Goal: Information Seeking & Learning: Learn about a topic

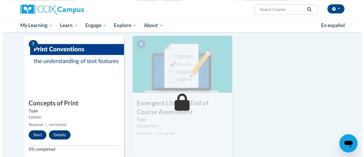
scroll to position [399, 0]
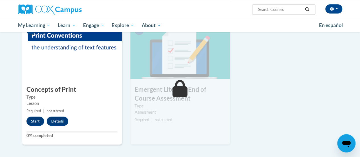
click at [32, 124] on button "Start" at bounding box center [35, 120] width 18 height 9
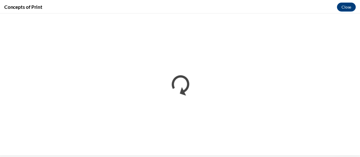
scroll to position [0, 0]
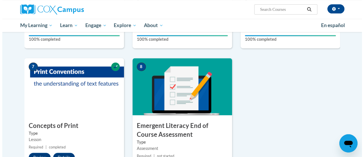
scroll to position [380, 0]
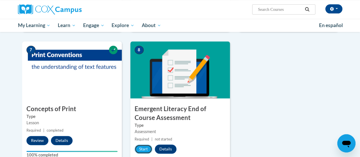
click at [144, 145] on button "Start" at bounding box center [143, 148] width 18 height 9
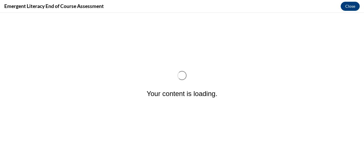
scroll to position [0, 0]
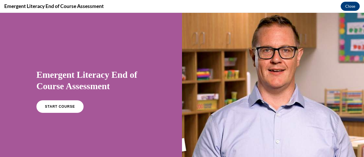
click at [67, 105] on span "START COURSE" at bounding box center [60, 106] width 30 height 4
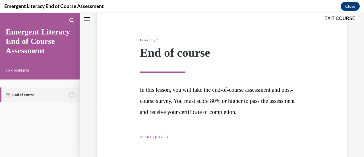
scroll to position [56, 0]
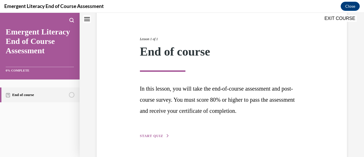
click at [163, 135] on button "START QUIZ" at bounding box center [155, 135] width 30 height 5
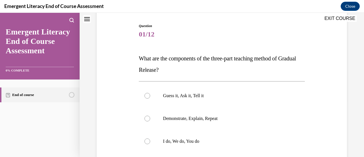
click at [149, 144] on label "I do, We do, You do" at bounding box center [222, 141] width 166 height 23
click at [149, 144] on input "I do, We do, You do" at bounding box center [147, 141] width 6 height 6
radio input "true"
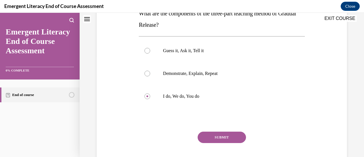
scroll to position [101, 0]
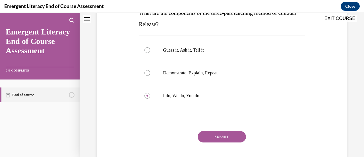
click at [228, 139] on button "SUBMIT" at bounding box center [222, 136] width 48 height 11
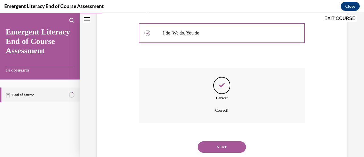
scroll to position [179, 0]
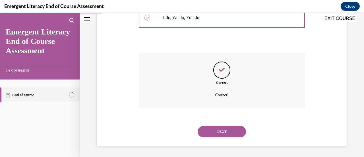
click at [230, 132] on button "NEXT" at bounding box center [222, 131] width 48 height 11
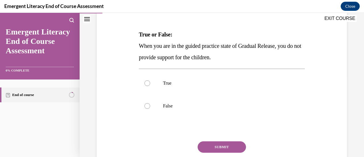
scroll to position [80, 0]
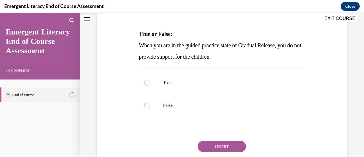
click at [145, 109] on label "False" at bounding box center [222, 105] width 166 height 23
click at [145, 108] on input "False" at bounding box center [147, 105] width 6 height 6
radio input "true"
click at [216, 145] on button "SUBMIT" at bounding box center [222, 145] width 48 height 11
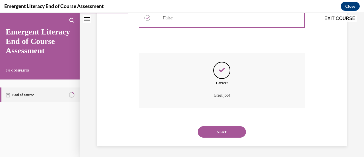
scroll to position [168, 0]
click at [221, 135] on button "NEXT" at bounding box center [222, 131] width 48 height 11
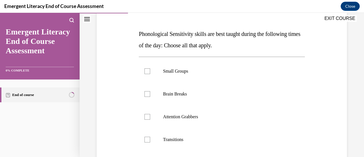
scroll to position [80, 0]
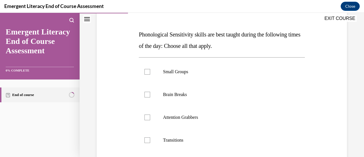
click at [147, 67] on label "Small Groups" at bounding box center [222, 71] width 166 height 23
click at [147, 69] on input "Small Groups" at bounding box center [147, 72] width 6 height 6
checkbox input "true"
click at [151, 88] on label "Brain Breaks" at bounding box center [222, 94] width 166 height 23
click at [150, 92] on input "Brain Breaks" at bounding box center [147, 95] width 6 height 6
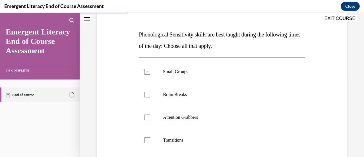
checkbox input "true"
click at [146, 115] on div at bounding box center [147, 117] width 6 height 6
click at [146, 115] on input "Attention Grabbers" at bounding box center [147, 117] width 6 height 6
checkbox input "true"
click at [149, 138] on div at bounding box center [147, 140] width 6 height 6
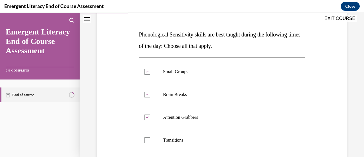
click at [149, 138] on input "Transitions" at bounding box center [147, 140] width 6 height 6
checkbox input "true"
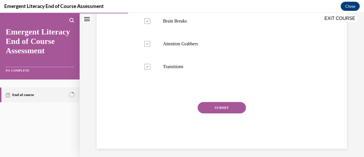
click at [228, 104] on button "SUBMIT" at bounding box center [222, 107] width 48 height 11
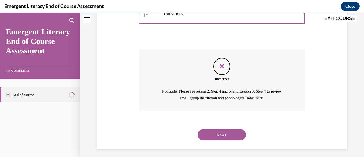
scroll to position [208, 0]
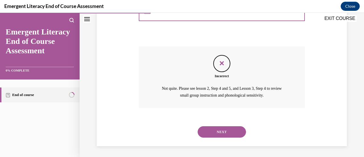
click at [287, 51] on div "Incorrect Not quite. Please see lesson 2, Step 4 and 5, and Lesson 3, Step 4 to…" at bounding box center [222, 76] width 166 height 61
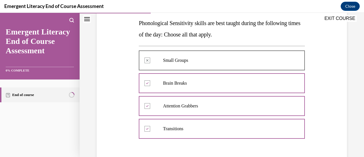
scroll to position [91, 0]
click at [310, 120] on div "Question 03/12 Phonological Sensitivity skills are best taught during the follo…" at bounding box center [221, 117] width 253 height 292
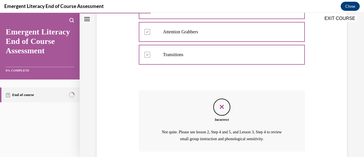
scroll to position [208, 0]
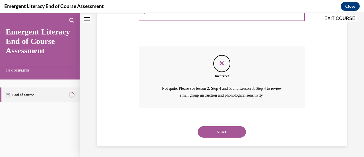
click at [226, 133] on button "NEXT" at bounding box center [222, 131] width 48 height 11
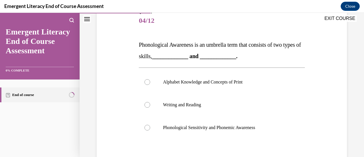
scroll to position [70, 0]
click at [148, 127] on div at bounding box center [147, 127] width 6 height 6
click at [148, 127] on input "Phonological Sensitivity and Phonemic Awareness" at bounding box center [147, 127] width 6 height 6
radio input "true"
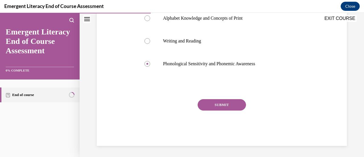
click at [227, 106] on button "SUBMIT" at bounding box center [222, 104] width 48 height 11
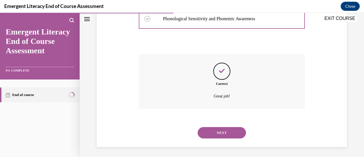
scroll to position [179, 0]
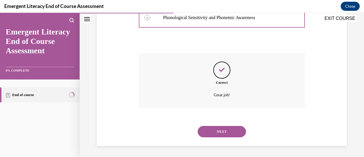
click at [229, 133] on button "NEXT" at bounding box center [222, 131] width 48 height 11
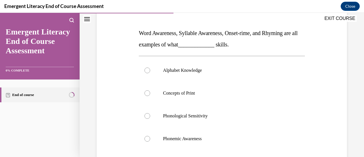
scroll to position [85, 0]
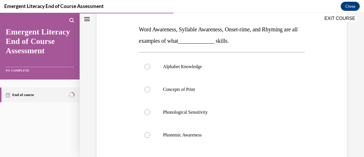
click at [148, 134] on div at bounding box center [147, 135] width 6 height 6
click at [148, 134] on input "Phonemic Awareness" at bounding box center [147, 135] width 6 height 6
radio input "true"
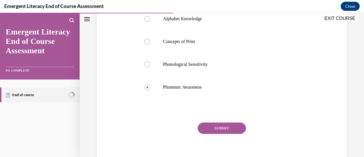
click at [223, 129] on button "SUBMIT" at bounding box center [222, 127] width 48 height 11
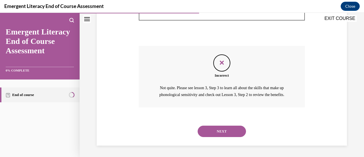
scroll to position [215, 0]
click at [227, 131] on button "NEXT" at bounding box center [222, 130] width 48 height 11
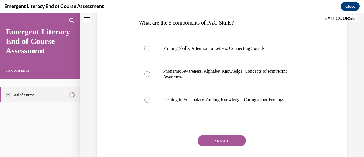
scroll to position [92, 0]
click at [151, 74] on label "Phonemic Awareness, Alphabet Knowledge, Concepts of Print/Print Awareness" at bounding box center [222, 73] width 166 height 28
click at [150, 74] on input "Phonemic Awareness, Alphabet Knowledge, Concepts of Print/Print Awareness" at bounding box center [147, 74] width 6 height 6
radio input "true"
click at [223, 145] on button "SUBMIT" at bounding box center [222, 139] width 48 height 11
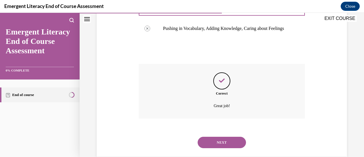
scroll to position [179, 0]
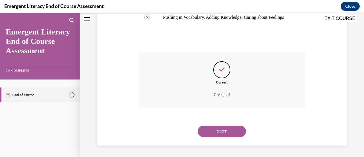
click at [230, 134] on button "NEXT" at bounding box center [222, 130] width 48 height 11
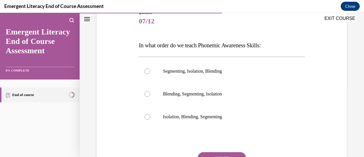
scroll to position [72, 0]
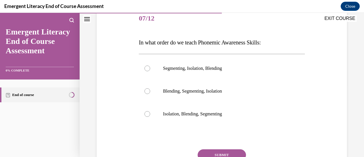
click at [147, 70] on div at bounding box center [147, 68] width 6 height 6
click at [147, 70] on input "Segmenting, Isolation, Blending" at bounding box center [147, 68] width 6 height 6
radio input "true"
click at [229, 149] on button "SUBMIT" at bounding box center [222, 154] width 48 height 11
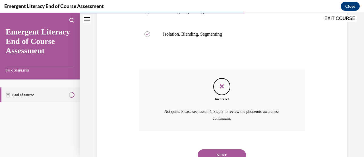
scroll to position [174, 0]
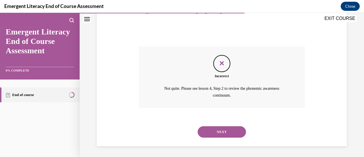
click at [232, 131] on button "NEXT" at bounding box center [222, 131] width 48 height 11
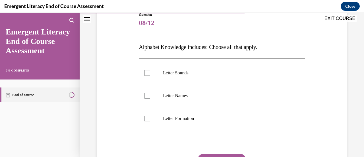
scroll to position [74, 0]
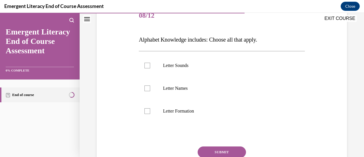
click at [148, 66] on div at bounding box center [147, 66] width 6 height 6
click at [148, 66] on input "Letter Sounds" at bounding box center [147, 66] width 6 height 6
checkbox input "true"
click at [147, 93] on label "Letter Names" at bounding box center [222, 88] width 166 height 23
click at [147, 91] on input "Letter Names" at bounding box center [147, 88] width 6 height 6
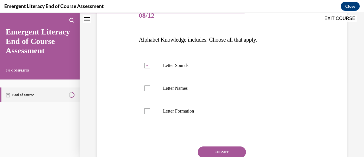
checkbox input "true"
click at [150, 114] on label "Letter Formation" at bounding box center [222, 110] width 166 height 23
click at [150, 114] on input "Letter Formation" at bounding box center [147, 111] width 6 height 6
checkbox input "true"
click at [227, 153] on button "SUBMIT" at bounding box center [222, 151] width 48 height 11
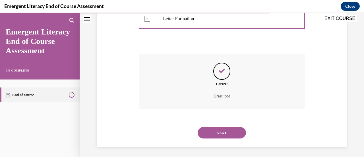
scroll to position [168, 0]
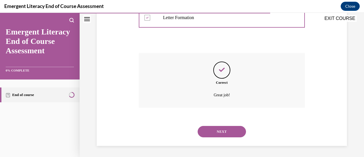
click at [223, 133] on button "NEXT" at bounding box center [222, 131] width 48 height 11
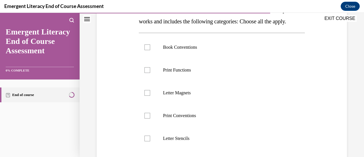
scroll to position [97, 0]
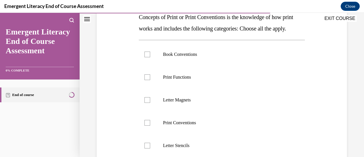
click at [149, 57] on div at bounding box center [147, 54] width 6 height 6
click at [149, 57] on input "Book Conventions" at bounding box center [147, 54] width 6 height 6
checkbox input "true"
click at [149, 80] on div at bounding box center [147, 77] width 6 height 6
click at [149, 80] on input "Print Functions" at bounding box center [147, 77] width 6 height 6
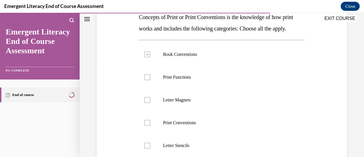
checkbox input "true"
click at [148, 134] on label "Print Conventions" at bounding box center [222, 122] width 166 height 23
click at [148, 125] on input "Print Conventions" at bounding box center [147, 123] width 6 height 6
checkbox input "true"
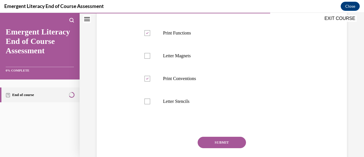
click at [227, 148] on button "SUBMIT" at bounding box center [222, 141] width 48 height 11
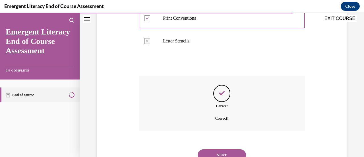
scroll to position [236, 0]
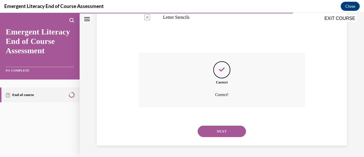
click at [228, 133] on button "NEXT" at bounding box center [222, 130] width 48 height 11
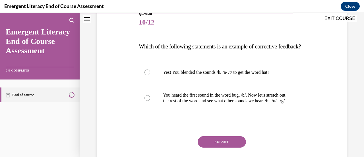
scroll to position [80, 0]
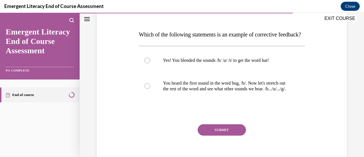
click at [148, 89] on div at bounding box center [147, 86] width 6 height 6
click at [148, 89] on input "You heard the first sound in the word bug, /b/. Now let's stretch out the rest …" at bounding box center [147, 86] width 6 height 6
radio input "true"
click at [222, 135] on button "SUBMIT" at bounding box center [222, 129] width 48 height 11
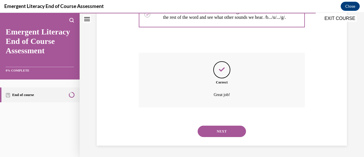
scroll to position [168, 0]
click at [226, 135] on button "NEXT" at bounding box center [222, 130] width 48 height 11
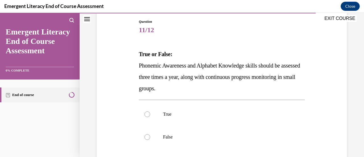
scroll to position [68, 0]
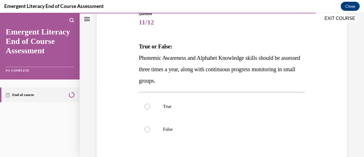
click at [149, 110] on label "True" at bounding box center [222, 106] width 166 height 23
click at [149, 109] on input "True" at bounding box center [147, 106] width 6 height 6
radio input "true"
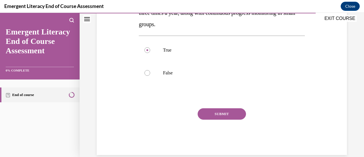
click at [224, 113] on button "SUBMIT" at bounding box center [222, 113] width 48 height 11
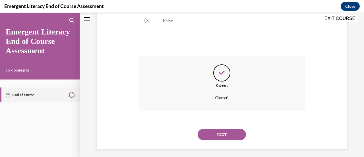
scroll to position [179, 0]
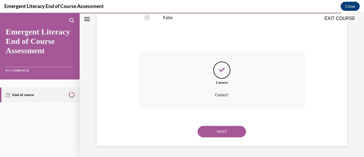
click at [234, 132] on button "NEXT" at bounding box center [222, 131] width 48 height 11
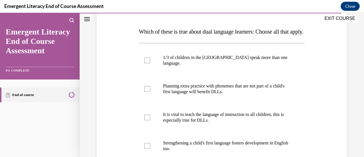
scroll to position [83, 0]
click at [300, 123] on label "It is vital to teach the language of instruction to all children, this is espec…" at bounding box center [222, 117] width 166 height 28
click at [150, 120] on input "It is vital to teach the language of instruction to all children, this is espec…" at bounding box center [147, 117] width 6 height 6
checkbox input "true"
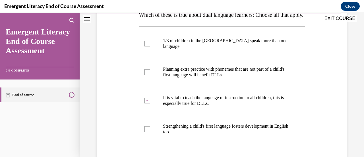
scroll to position [98, 0]
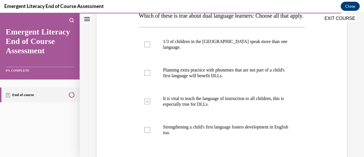
click at [147, 132] on div at bounding box center [147, 130] width 6 height 6
click at [147, 132] on input "Strengthening a child's first language fosters development in English too." at bounding box center [147, 130] width 6 height 6
checkbox input "true"
click at [149, 47] on div at bounding box center [147, 44] width 6 height 6
click at [149, 47] on input "1/3 of children in the US speak more than one language." at bounding box center [147, 44] width 6 height 6
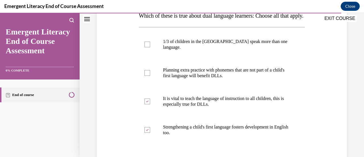
checkbox input "true"
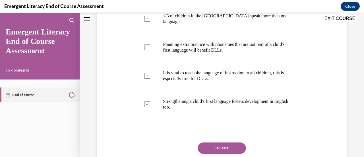
click at [230, 151] on button "SUBMIT" at bounding box center [222, 147] width 48 height 11
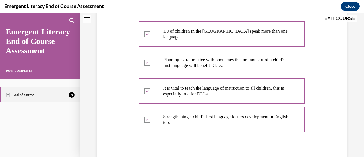
scroll to position [107, 0]
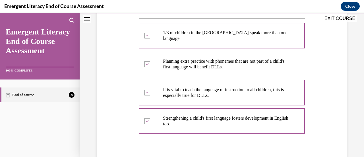
click at [319, 91] on div "Question 12/12 Which of these is true about dual language learners: Choose all …" at bounding box center [221, 107] width 253 height 304
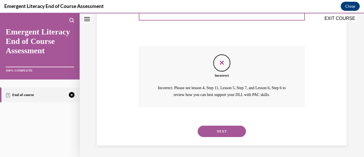
click at [230, 131] on button "NEXT" at bounding box center [222, 130] width 48 height 11
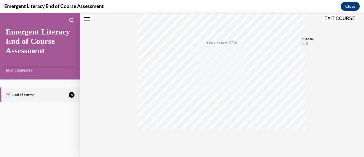
scroll to position [147, 0]
click at [222, 121] on icon "button" at bounding box center [222, 122] width 20 height 6
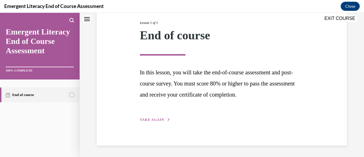
scroll to position [72, 0]
click at [160, 122] on button "TAKE AGAIN" at bounding box center [155, 119] width 30 height 5
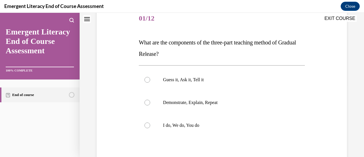
scroll to position [63, 0]
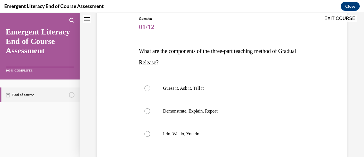
click at [148, 136] on div at bounding box center [147, 134] width 6 height 6
click at [148, 136] on input "I do, We do, You do" at bounding box center [147, 134] width 6 height 6
radio input "true"
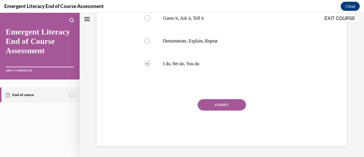
click at [226, 106] on button "SUBMIT" at bounding box center [222, 104] width 48 height 11
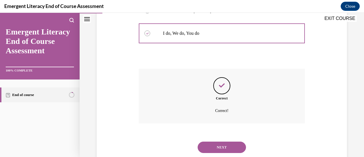
scroll to position [179, 0]
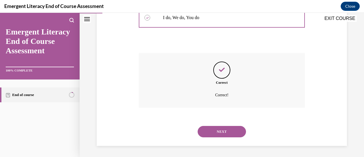
click at [234, 134] on button "NEXT" at bounding box center [222, 131] width 48 height 11
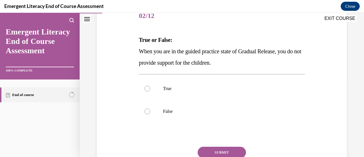
scroll to position [76, 0]
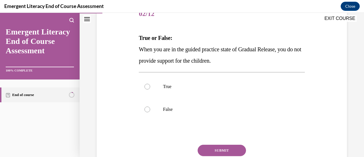
click at [151, 109] on label "False" at bounding box center [222, 109] width 166 height 23
click at [150, 109] on input "False" at bounding box center [147, 109] width 6 height 6
radio input "true"
click at [228, 150] on button "SUBMIT" at bounding box center [222, 149] width 48 height 11
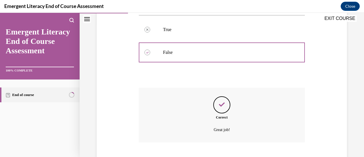
scroll to position [168, 0]
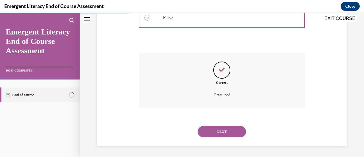
click at [233, 134] on button "NEXT" at bounding box center [222, 131] width 48 height 11
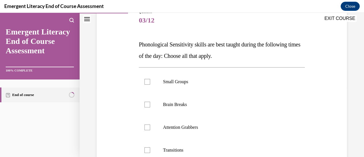
scroll to position [77, 0]
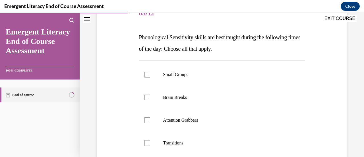
click at [150, 97] on label "Brain Breaks" at bounding box center [222, 97] width 166 height 23
click at [150, 97] on input "Brain Breaks" at bounding box center [147, 97] width 6 height 6
checkbox input "true"
click at [150, 124] on label "Attention Grabbers" at bounding box center [222, 120] width 166 height 23
click at [150, 123] on input "Attention Grabbers" at bounding box center [147, 120] width 6 height 6
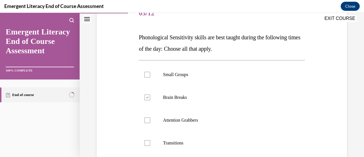
checkbox input "true"
click at [148, 143] on div at bounding box center [147, 143] width 6 height 6
click at [148, 143] on input "Transitions" at bounding box center [147, 143] width 6 height 6
checkbox input "true"
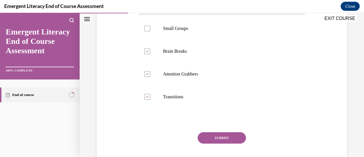
click at [222, 136] on button "SUBMIT" at bounding box center [222, 137] width 48 height 11
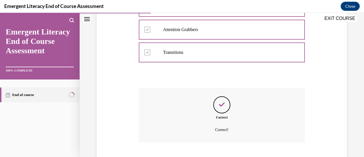
scroll to position [202, 0]
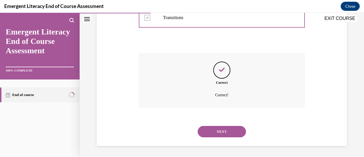
click at [227, 133] on button "NEXT" at bounding box center [222, 131] width 48 height 11
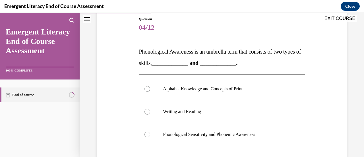
scroll to position [67, 0]
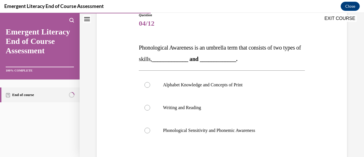
click at [144, 132] on label "Phonological Sensitivity and Phonemic Awareness" at bounding box center [222, 130] width 166 height 23
click at [144, 132] on input "Phonological Sensitivity and Phonemic Awareness" at bounding box center [147, 130] width 6 height 6
radio input "true"
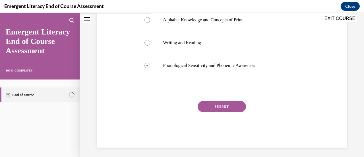
click at [227, 104] on button "SUBMIT" at bounding box center [222, 106] width 48 height 11
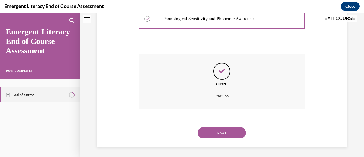
scroll to position [179, 0]
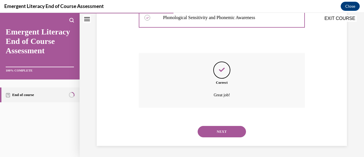
click at [228, 130] on button "NEXT" at bounding box center [222, 131] width 48 height 11
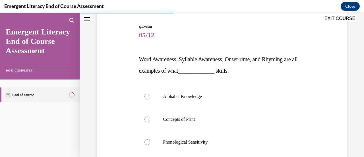
scroll to position [73, 0]
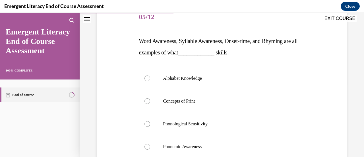
click at [289, 96] on label "Concepts of Print" at bounding box center [222, 101] width 166 height 23
click at [150, 98] on input "Concepts of Print" at bounding box center [147, 101] width 6 height 6
radio input "true"
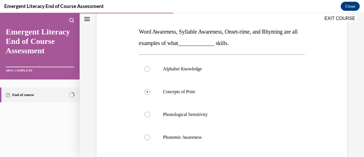
scroll to position [84, 0]
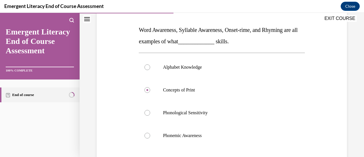
click at [148, 139] on label "Phonemic Awareness" at bounding box center [222, 135] width 166 height 23
click at [148, 138] on input "Phonemic Awareness" at bounding box center [147, 135] width 6 height 6
radio input "true"
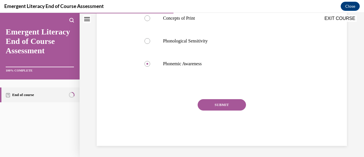
click at [228, 104] on button "SUBMIT" at bounding box center [222, 104] width 48 height 11
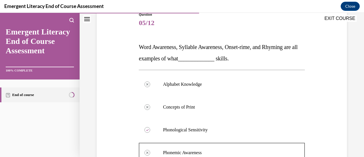
scroll to position [63, 0]
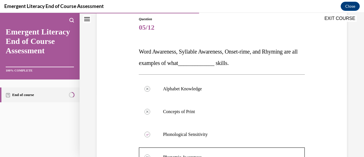
click at [262, 120] on label "Concepts of Print" at bounding box center [222, 111] width 166 height 23
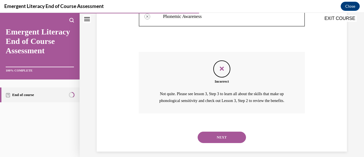
scroll to position [204, 0]
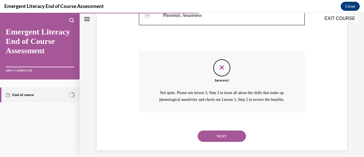
click at [232, 142] on button "NEXT" at bounding box center [222, 135] width 48 height 11
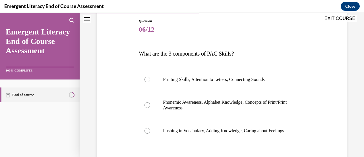
scroll to position [70, 0]
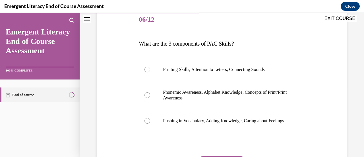
click at [147, 93] on div at bounding box center [147, 95] width 6 height 6
click at [147, 93] on input "Phonemic Awareness, Alphabet Knowledge, Concepts of Print/Print Awareness" at bounding box center [147, 95] width 6 height 6
radio input "true"
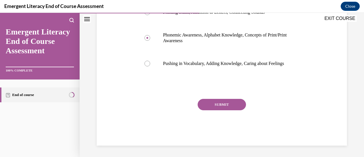
click at [220, 109] on button "SUBMIT" at bounding box center [222, 104] width 48 height 11
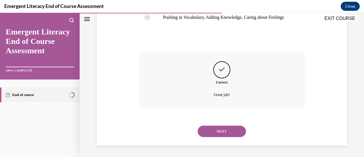
scroll to position [179, 0]
click at [219, 130] on button "NEXT" at bounding box center [222, 130] width 48 height 11
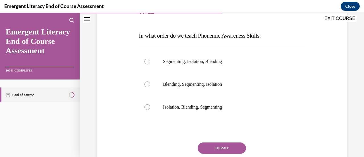
scroll to position [80, 0]
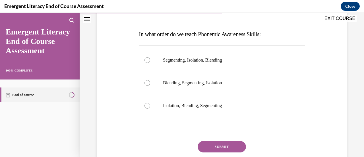
click at [147, 104] on div at bounding box center [147, 106] width 6 height 6
click at [147, 104] on input "Isolation, Blending, Segmenting" at bounding box center [147, 106] width 6 height 6
radio input "true"
click at [234, 144] on button "SUBMIT" at bounding box center [222, 146] width 48 height 11
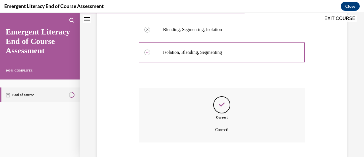
scroll to position [168, 0]
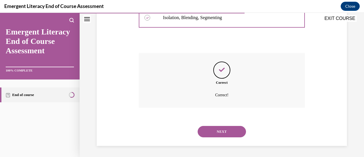
click at [236, 131] on button "NEXT" at bounding box center [222, 131] width 48 height 11
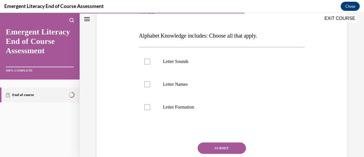
scroll to position [79, 0]
click at [151, 63] on label "Letter Sounds" at bounding box center [222, 60] width 166 height 23
click at [150, 63] on input "Letter Sounds" at bounding box center [147, 61] width 6 height 6
checkbox input "true"
click at [150, 84] on label "Letter Names" at bounding box center [222, 83] width 166 height 23
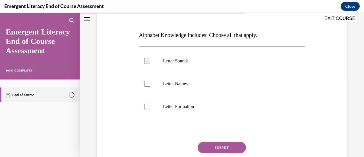
click at [150, 84] on input "Letter Names" at bounding box center [147, 84] width 6 height 6
checkbox input "true"
click at [148, 107] on div at bounding box center [147, 106] width 6 height 6
click at [148, 107] on input "Letter Formation" at bounding box center [147, 106] width 6 height 6
checkbox input "true"
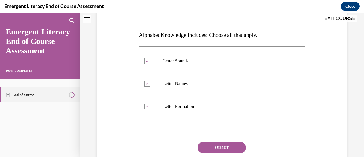
click at [236, 150] on button "SUBMIT" at bounding box center [222, 147] width 48 height 11
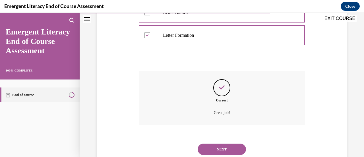
scroll to position [168, 0]
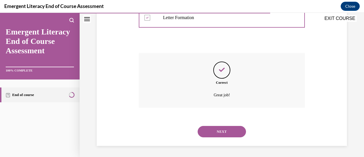
click at [231, 130] on button "NEXT" at bounding box center [222, 131] width 48 height 11
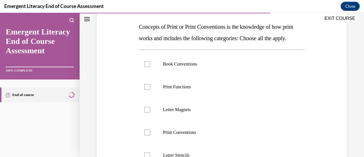
scroll to position [94, 0]
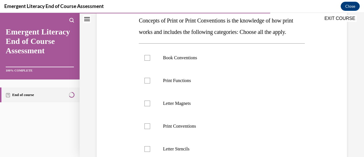
click at [151, 69] on label "Book Conventions" at bounding box center [222, 57] width 166 height 23
click at [150, 61] on input "Book Conventions" at bounding box center [147, 58] width 6 height 6
checkbox input "true"
click at [148, 83] on div at bounding box center [147, 81] width 6 height 6
click at [148, 83] on input "Print Functions" at bounding box center [147, 81] width 6 height 6
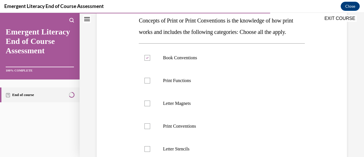
checkbox input "true"
click at [146, 129] on div at bounding box center [147, 126] width 6 height 6
click at [146, 129] on input "Print Conventions" at bounding box center [147, 126] width 6 height 6
checkbox input "true"
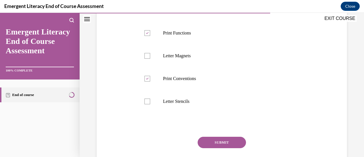
click at [226, 148] on button "SUBMIT" at bounding box center [222, 141] width 48 height 11
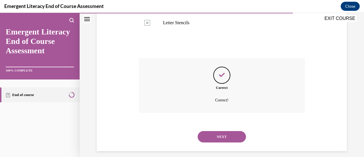
scroll to position [236, 0]
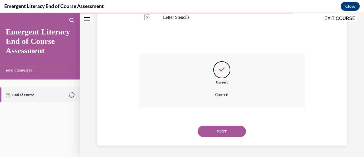
click at [229, 126] on button "NEXT" at bounding box center [222, 130] width 48 height 11
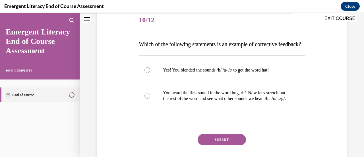
scroll to position [71, 0]
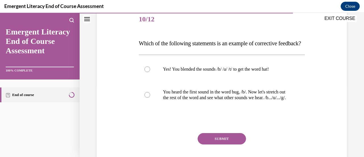
click at [147, 109] on label "You heard the first sound in the word bug, /b/. Now let's stretch out the rest …" at bounding box center [222, 94] width 166 height 28
click at [147, 97] on input "You heard the first sound in the word bug, /b/. Now let's stretch out the rest …" at bounding box center [147, 95] width 6 height 6
radio input "true"
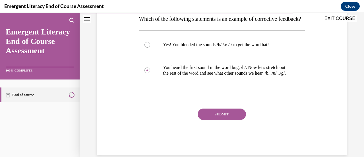
click at [232, 120] on button "SUBMIT" at bounding box center [222, 113] width 48 height 11
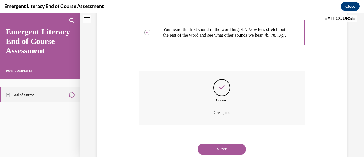
scroll to position [168, 0]
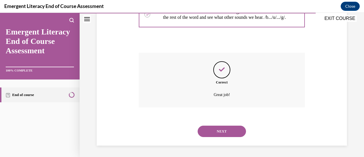
click at [229, 133] on button "NEXT" at bounding box center [222, 130] width 48 height 11
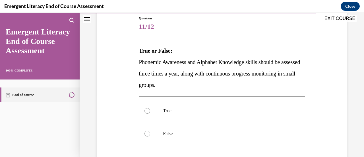
scroll to position [66, 0]
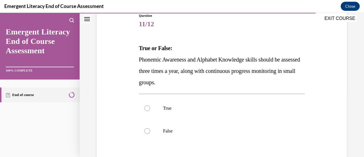
click at [147, 106] on div at bounding box center [147, 108] width 6 height 6
click at [147, 106] on input "True" at bounding box center [147, 108] width 6 height 6
radio input "true"
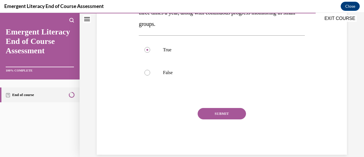
click at [222, 114] on button "SUBMIT" at bounding box center [222, 113] width 48 height 11
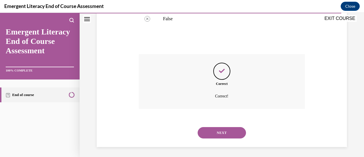
scroll to position [179, 0]
click at [227, 134] on button "NEXT" at bounding box center [222, 131] width 48 height 11
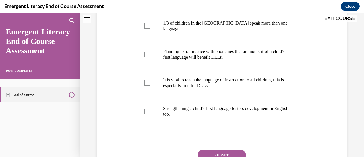
scroll to position [117, 0]
click at [145, 28] on div at bounding box center [147, 26] width 6 height 6
click at [145, 28] on input "1/3 of children in the US speak more than one language." at bounding box center [147, 26] width 6 height 6
checkbox input "true"
click at [149, 85] on div at bounding box center [147, 83] width 6 height 6
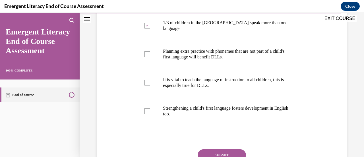
click at [149, 85] on input "It is vital to teach the language of instruction to all children, this is espec…" at bounding box center [147, 83] width 6 height 6
checkbox input "true"
click at [147, 114] on div at bounding box center [147, 111] width 6 height 6
click at [147, 114] on input "Strengthening a child's first language fosters development in English too." at bounding box center [147, 111] width 6 height 6
checkbox input "true"
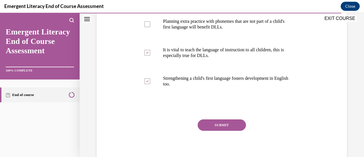
click at [230, 129] on button "SUBMIT" at bounding box center [222, 124] width 48 height 11
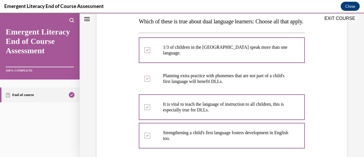
scroll to position [92, 0]
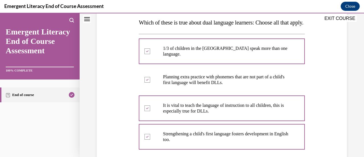
click at [301, 129] on div at bounding box center [222, 136] width 166 height 31
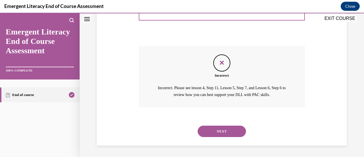
click at [230, 131] on button "NEXT" at bounding box center [222, 130] width 48 height 11
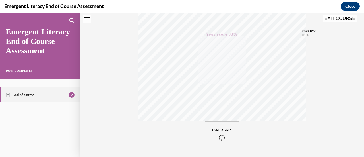
scroll to position [147, 0]
click at [337, 18] on button "EXIT COURSE" at bounding box center [340, 18] width 34 height 7
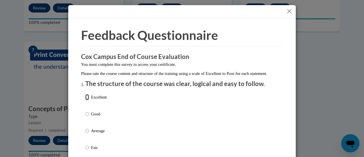
click at [86, 100] on input "Excellent" at bounding box center [87, 97] width 4 height 6
radio input "true"
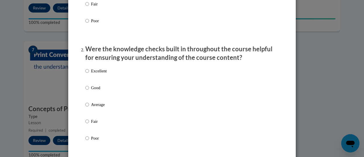
scroll to position [144, 0]
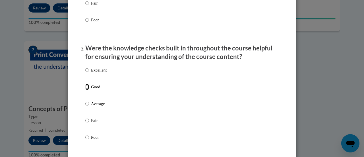
click at [86, 90] on input "Good" at bounding box center [87, 87] width 4 height 6
radio input "true"
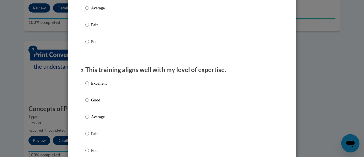
scroll to position [248, 0]
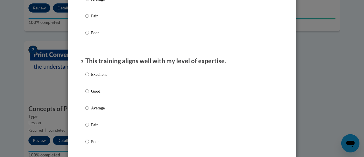
click at [91, 94] on p "Good" at bounding box center [99, 91] width 16 height 6
click at [89, 94] on input "Good" at bounding box center [87, 91] width 4 height 6
radio input "true"
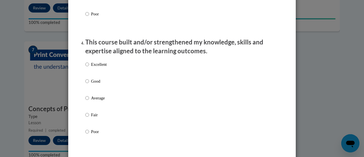
scroll to position [376, 0]
click at [86, 67] on input "Excellent" at bounding box center [87, 64] width 4 height 6
radio input "true"
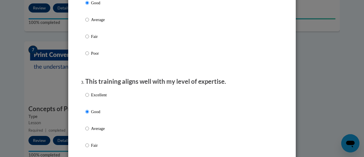
scroll to position [228, 0]
click at [247, 132] on div "Excellent Good Average Fair Poor" at bounding box center [181, 135] width 193 height 93
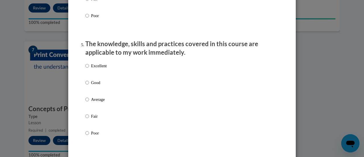
scroll to position [492, 0]
click at [85, 68] on input "Excellent" at bounding box center [87, 65] width 4 height 6
radio input "true"
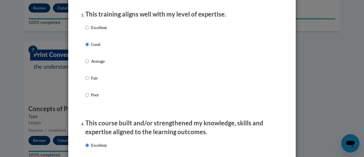
scroll to position [296, 0]
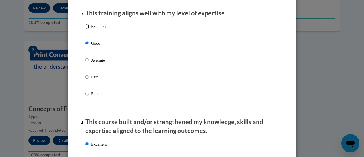
click at [85, 30] on input "Excellent" at bounding box center [87, 26] width 4 height 6
radio input "true"
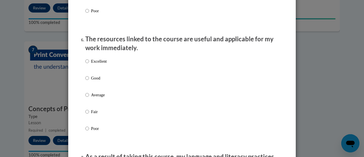
scroll to position [616, 0]
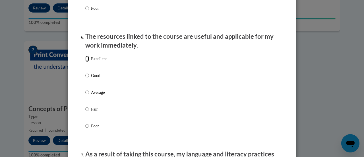
click at [86, 62] on input "Excellent" at bounding box center [87, 58] width 4 height 6
radio input "true"
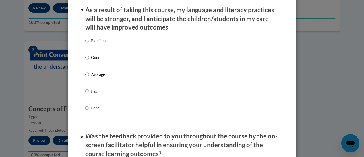
scroll to position [760, 0]
click at [85, 43] on input "Excellent" at bounding box center [87, 40] width 4 height 6
radio input "true"
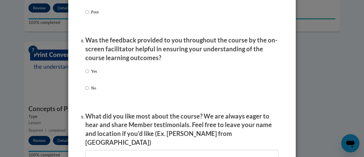
scroll to position [861, 0]
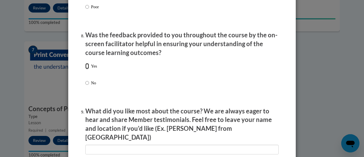
click at [86, 69] on input "Yes" at bounding box center [87, 66] width 4 height 6
radio input "true"
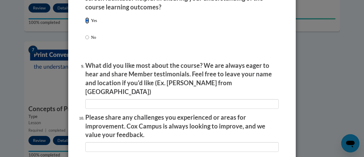
scroll to position [909, 0]
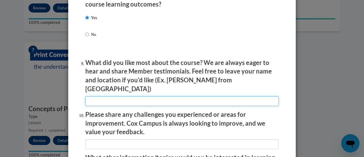
click at [218, 97] on input "textbox" at bounding box center [181, 101] width 193 height 10
type input "The different breakdown verse buildup concepts TyShieka from Phenix City"
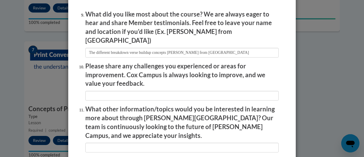
scroll to position [957, 0]
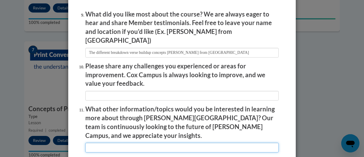
click at [260, 142] on input "textbox" at bounding box center [181, 147] width 193 height 10
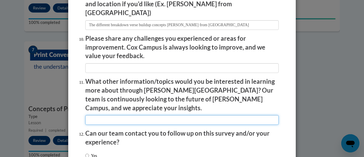
scroll to position [985, 0]
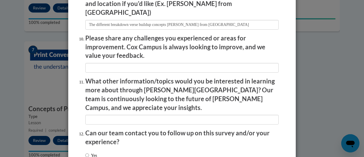
click at [251, 136] on li "Can our team contact you to follow up on this survey and/or your experience? Ye…" at bounding box center [181, 149] width 193 height 42
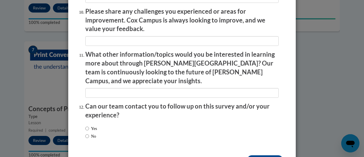
scroll to position [1012, 0]
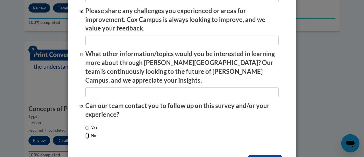
click at [85, 132] on input "No" at bounding box center [87, 135] width 4 height 6
radio input "true"
click at [272, 154] on input "Submit feedback" at bounding box center [265, 158] width 36 height 9
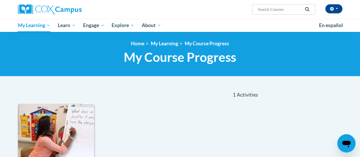
click at [41, 27] on span "My Learning" at bounding box center [34, 25] width 33 height 7
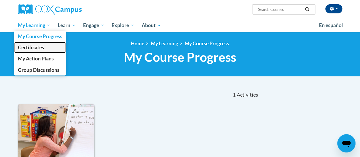
click at [52, 47] on link "Certificates" at bounding box center [40, 47] width 52 height 11
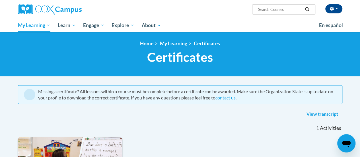
click at [182, 114] on div "View transcript" at bounding box center [180, 113] width 324 height 9
click at [38, 26] on span "My Learning" at bounding box center [34, 25] width 33 height 7
click at [0, 0] on span "My Course Progress" at bounding box center [0, 0] width 0 height 0
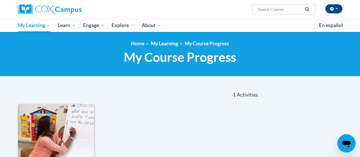
click at [43, 25] on span "My Learning" at bounding box center [34, 25] width 33 height 7
click at [0, 0] on span "My Course Progress" at bounding box center [0, 0] width 0 height 0
click div "0.3 CEUs Training Hours COURSE Emergent Literacy More Info Open In this course,…"
